Goal: Find specific page/section: Find specific page/section

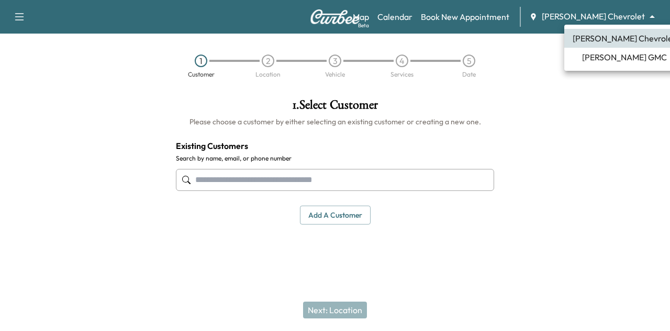
click at [600, 11] on body "Support Log Out Map Beta Calendar Book New Appointment [PERSON_NAME] Chevrolet …" at bounding box center [335, 165] width 670 height 331
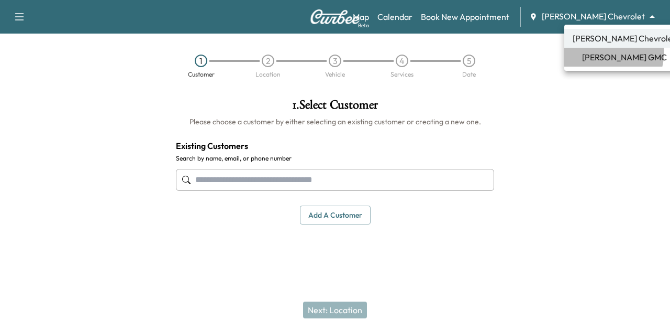
click at [599, 51] on span "[PERSON_NAME] GMC" at bounding box center [624, 57] width 85 height 13
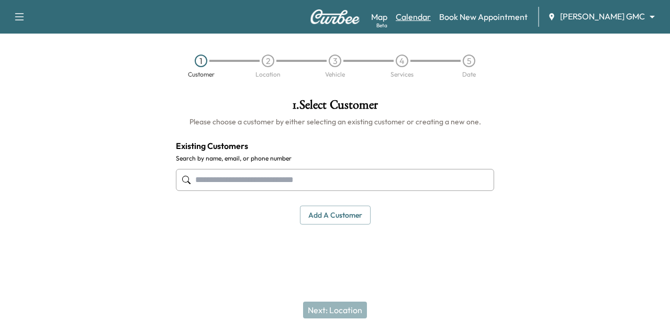
click at [431, 19] on link "Calendar" at bounding box center [413, 16] width 35 height 13
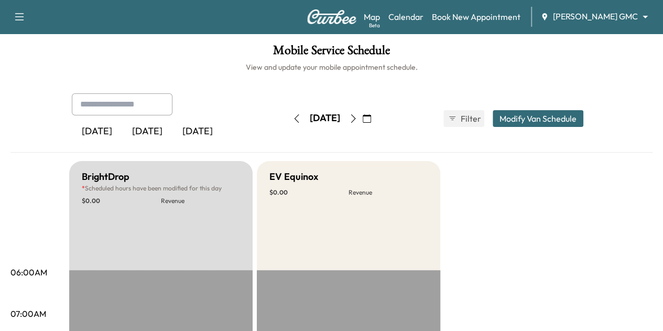
click at [362, 119] on button "button" at bounding box center [353, 118] width 18 height 17
click at [357, 122] on icon "button" at bounding box center [353, 118] width 8 height 8
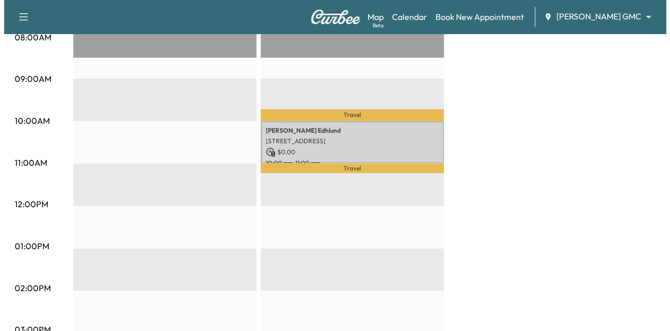
scroll to position [317, 0]
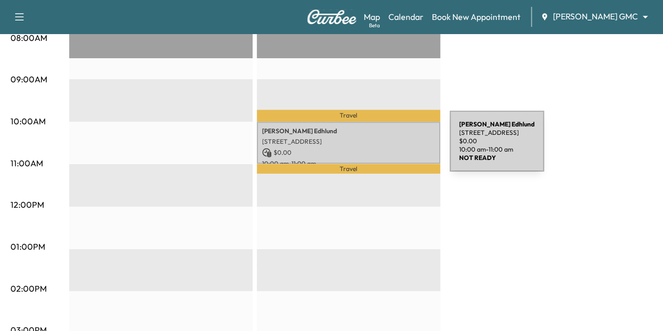
click at [371, 148] on p "$ 0.00" at bounding box center [348, 152] width 173 height 9
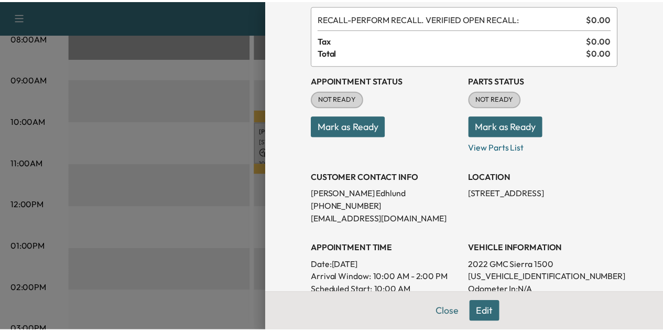
scroll to position [59, 0]
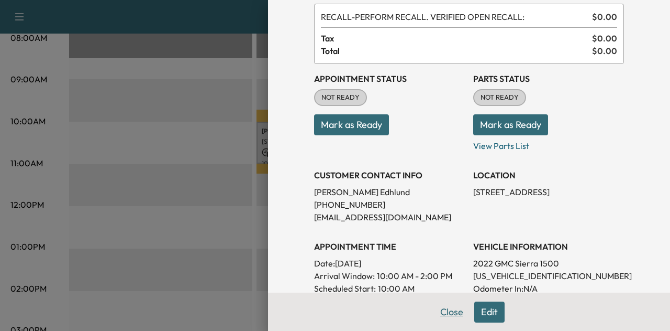
click at [435, 315] on button "Close" at bounding box center [452, 311] width 37 height 21
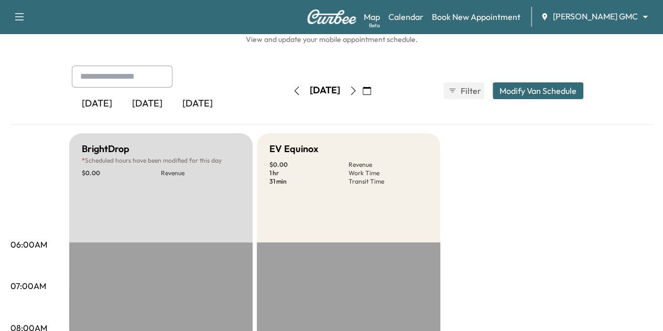
scroll to position [0, 0]
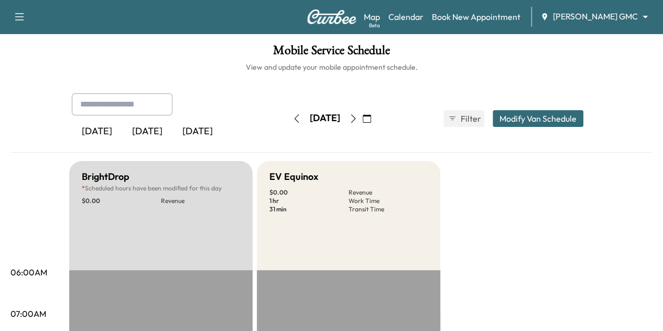
click at [294, 119] on icon "button" at bounding box center [296, 118] width 5 height 8
click at [292, 117] on icon "button" at bounding box center [296, 118] width 8 height 8
click at [294, 118] on icon "button" at bounding box center [296, 118] width 5 height 8
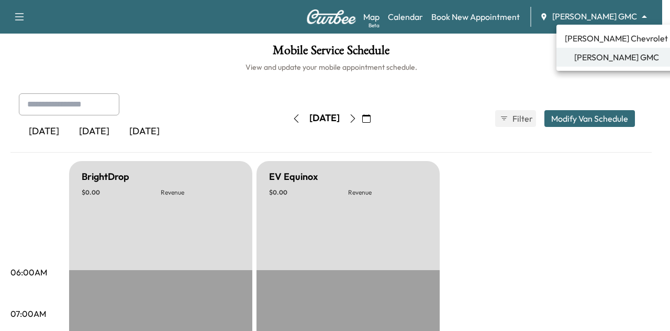
click at [626, 20] on body "Support Log Out Map Beta Calendar Book New Appointment [PERSON_NAME] GMC ******…" at bounding box center [335, 165] width 670 height 331
click at [614, 38] on span "[PERSON_NAME] Chevrolet" at bounding box center [616, 38] width 103 height 13
